Goal: Transaction & Acquisition: Purchase product/service

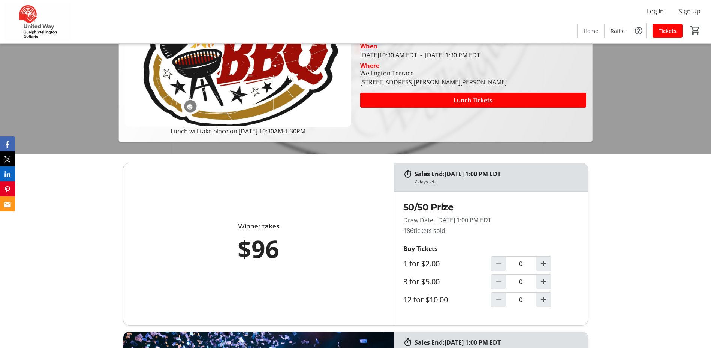
scroll to position [187, 0]
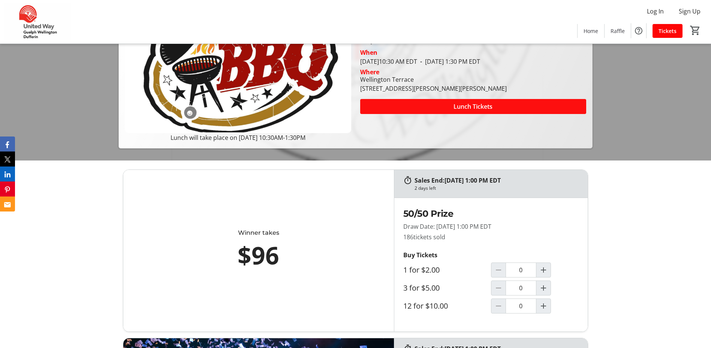
click at [469, 107] on span "Lunch Tickets" at bounding box center [472, 106] width 39 height 9
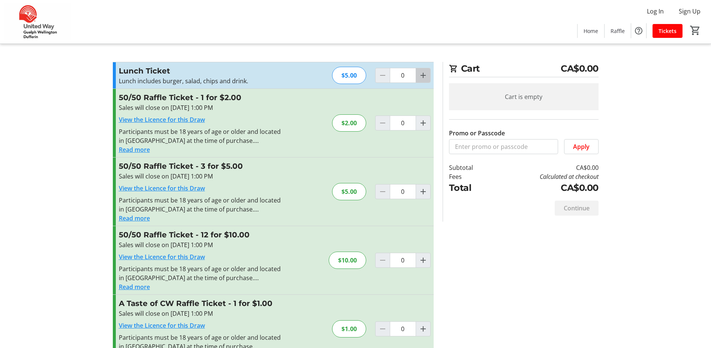
click at [424, 77] on mat-icon "Increment by one" at bounding box center [423, 75] width 9 height 9
type input "1"
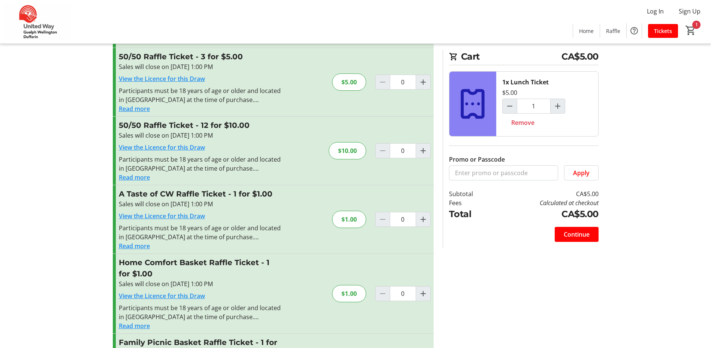
scroll to position [109, 0]
click at [422, 151] on mat-icon "Increment by one" at bounding box center [423, 151] width 9 height 9
type input "1"
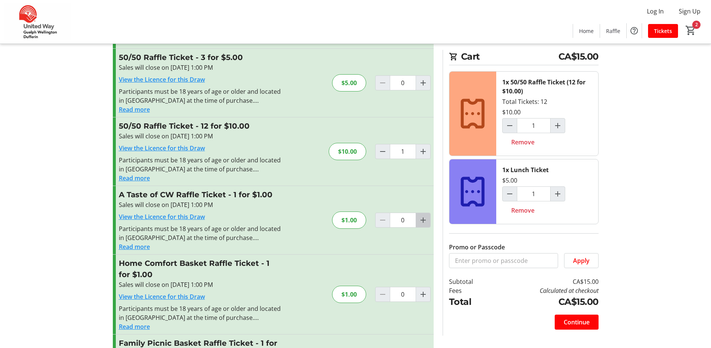
click at [426, 220] on mat-icon "Increment by one" at bounding box center [423, 219] width 9 height 9
type input "2"
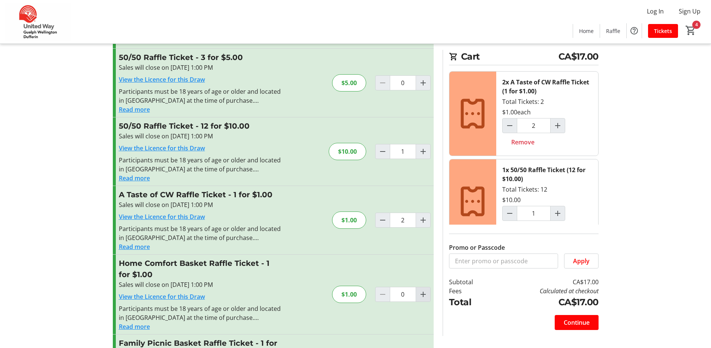
click at [425, 294] on mat-icon "Increment by one" at bounding box center [423, 294] width 9 height 9
type input "2"
click at [425, 218] on mat-icon "Increment by one" at bounding box center [423, 219] width 9 height 9
type input "3"
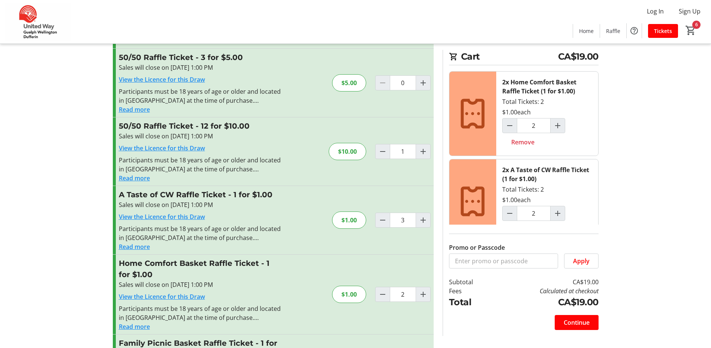
type input "3"
click at [590, 260] on span at bounding box center [581, 261] width 34 height 18
click at [579, 322] on span "Continue" at bounding box center [577, 322] width 26 height 9
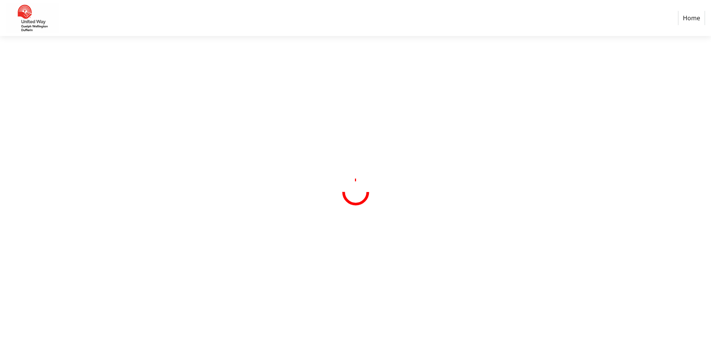
select select "CA"
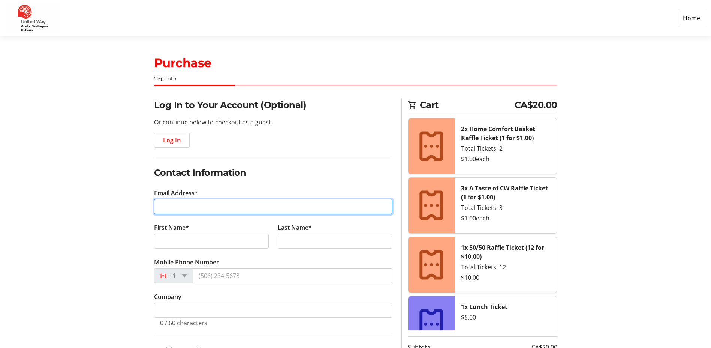
click at [172, 207] on input "Email Address*" at bounding box center [273, 206] width 238 height 15
type input "[EMAIL_ADDRESS][DOMAIN_NAME]"
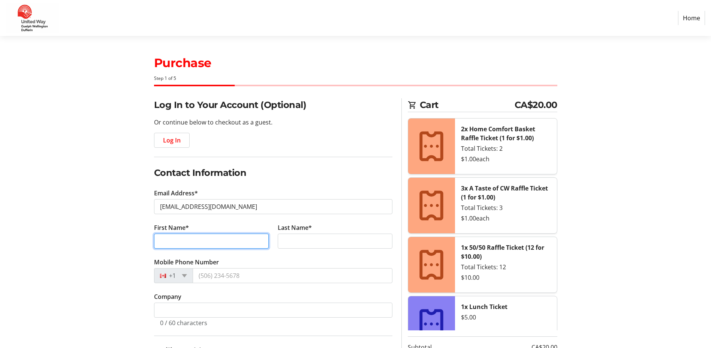
type input "[PERSON_NAME]"
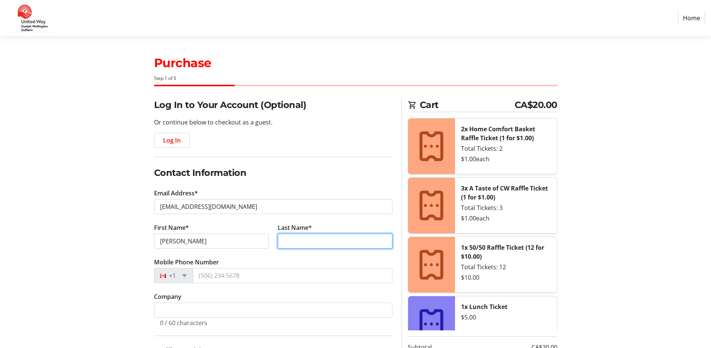
type input "[PERSON_NAME]"
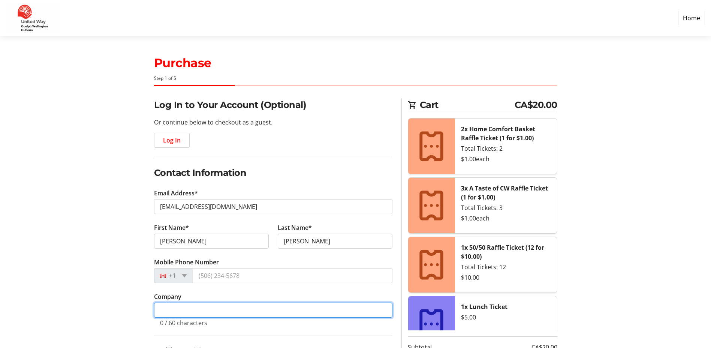
type input "[GEOGRAPHIC_DATA]"
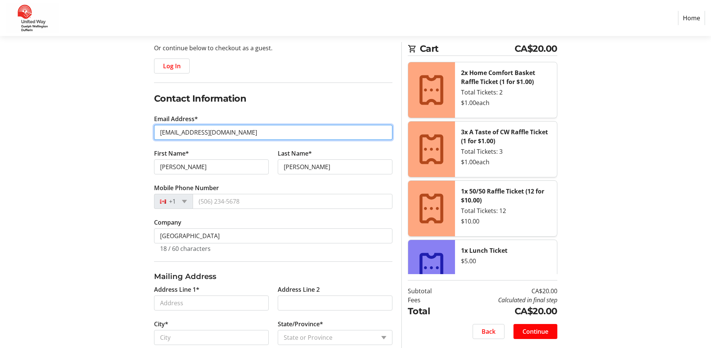
scroll to position [75, 0]
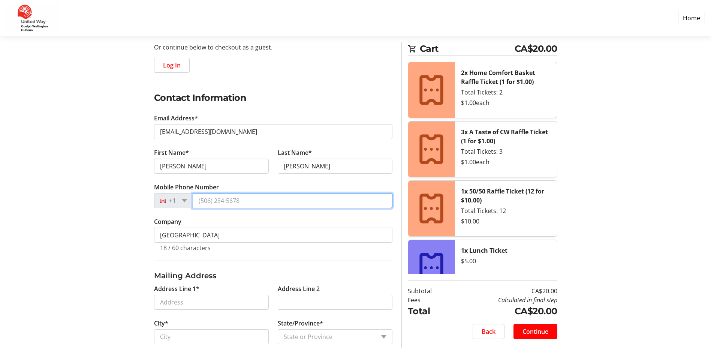
click at [214, 201] on input "Mobile Phone Number" at bounding box center [293, 200] width 200 height 15
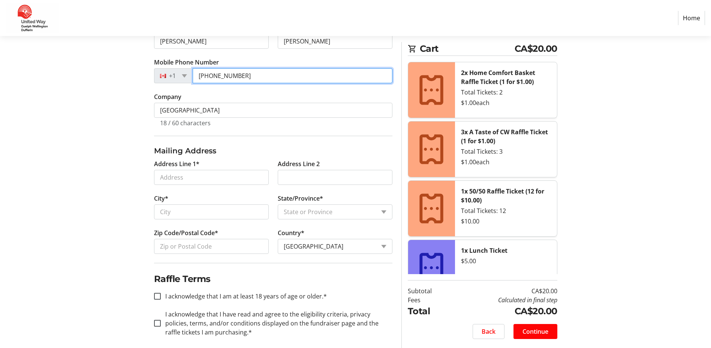
scroll to position [207, 0]
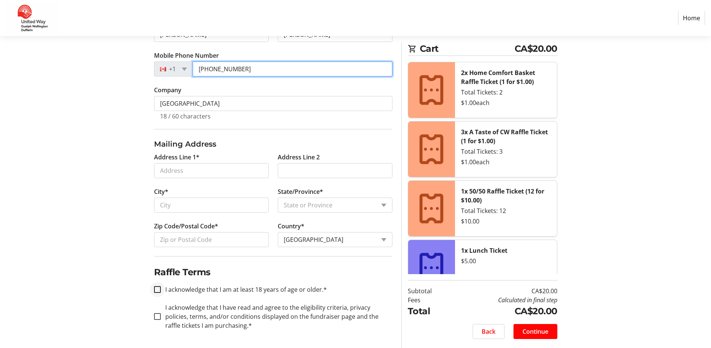
type input "[PHONE_NUMBER]"
click at [158, 289] on input "I acknowledge that I am at least 18 years of age or older.*" at bounding box center [157, 289] width 7 height 7
checkbox input "true"
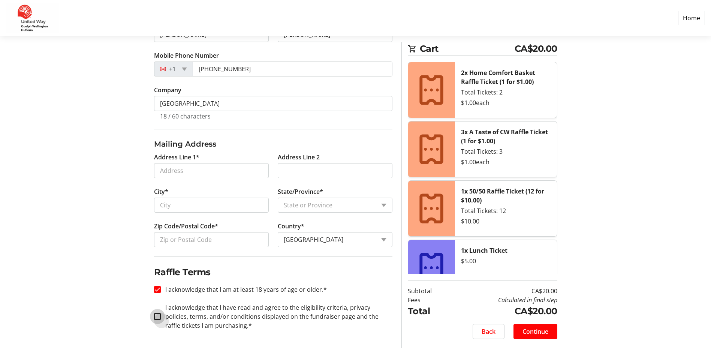
click at [156, 313] on input "I acknowledge that I have read and agree to the eligibility criteria, privacy p…" at bounding box center [157, 316] width 7 height 7
checkbox input "true"
click at [536, 329] on span "Continue" at bounding box center [535, 331] width 26 height 9
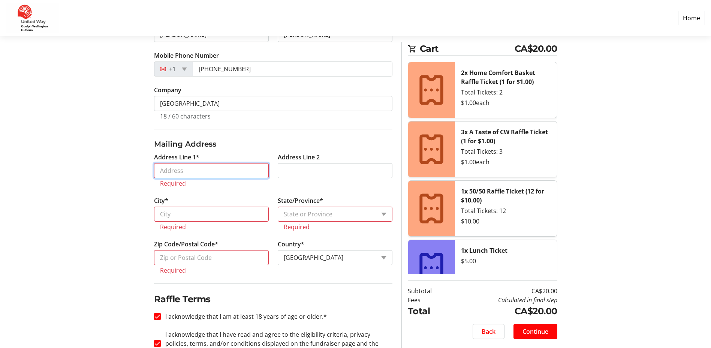
click at [173, 175] on input "Address Line 1*" at bounding box center [211, 170] width 115 height 15
type input "7699 4th Line"
type input "elora"
select select "ON"
type input "N0B1S0"
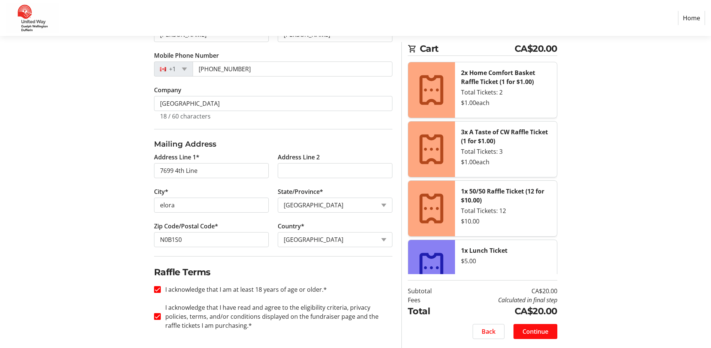
click at [551, 330] on span at bounding box center [535, 331] width 44 height 18
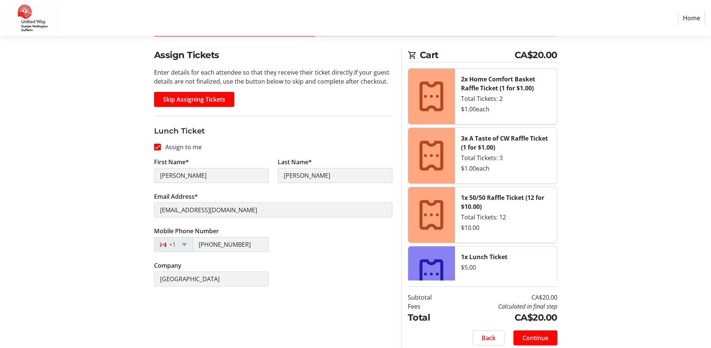
scroll to position [56, 0]
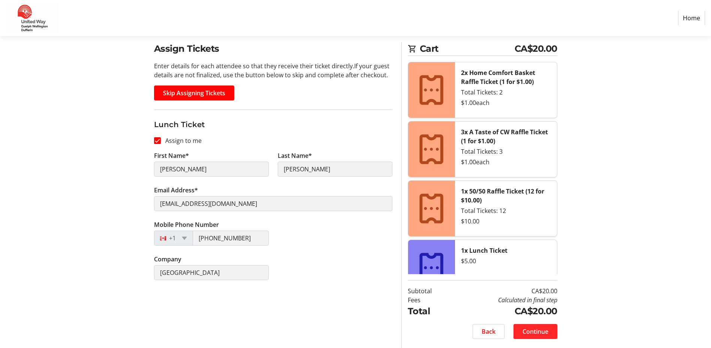
click at [537, 331] on span "Continue" at bounding box center [535, 331] width 26 height 9
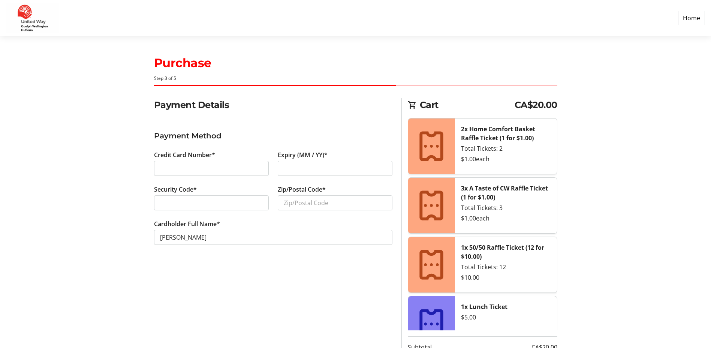
click at [162, 163] on div at bounding box center [211, 168] width 115 height 15
click at [302, 201] on input "Zip/Postal Code*" at bounding box center [335, 202] width 115 height 15
type input "n0b1s0"
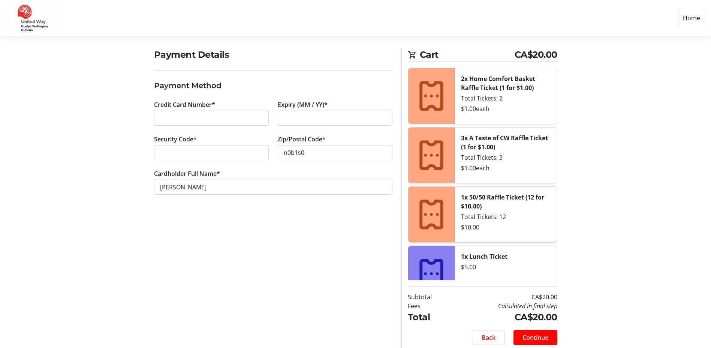
scroll to position [56, 0]
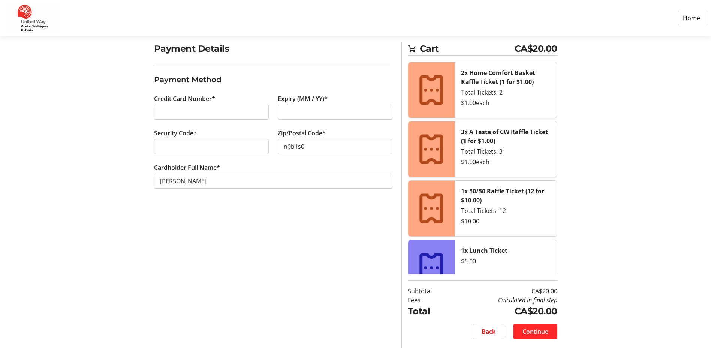
click at [538, 333] on span "Continue" at bounding box center [535, 331] width 26 height 9
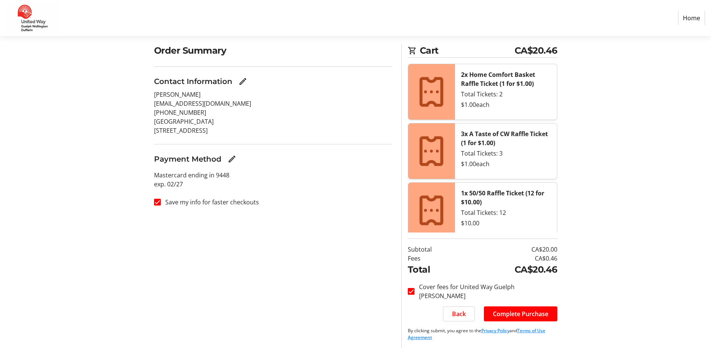
scroll to position [56, 0]
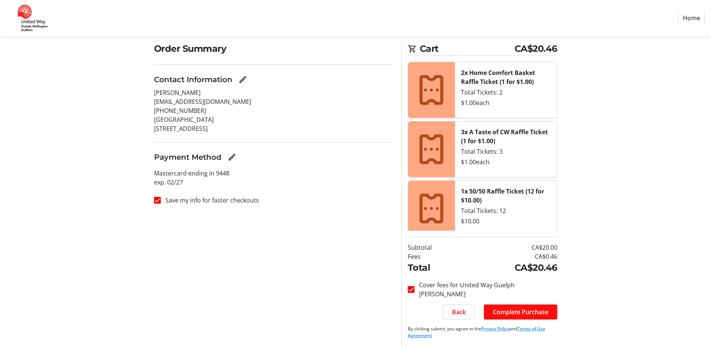
click at [519, 312] on span "Complete Purchase" at bounding box center [520, 311] width 55 height 9
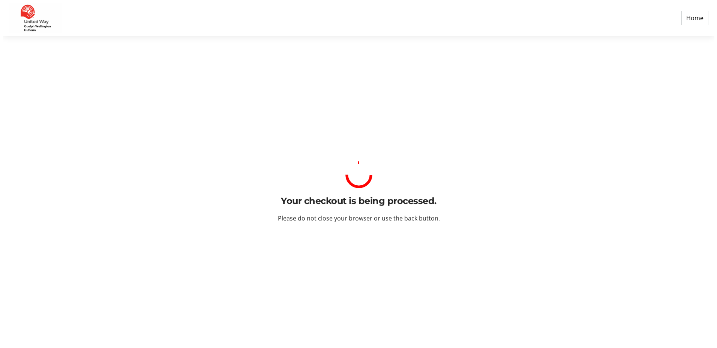
scroll to position [0, 0]
